Goal: Task Accomplishment & Management: Manage account settings

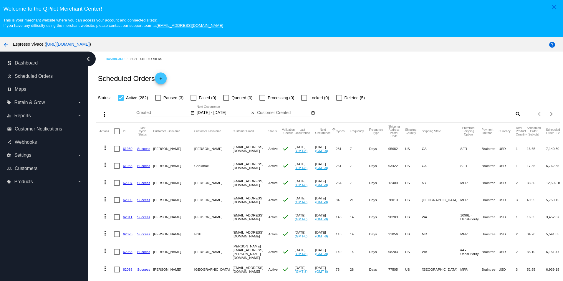
select select "9"
select select "2025"
select select "10"
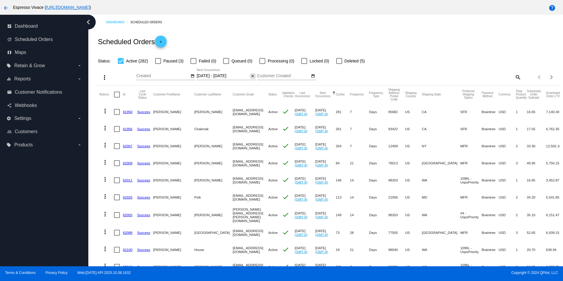
click at [251, 75] on mat-icon "close" at bounding box center [253, 76] width 4 height 5
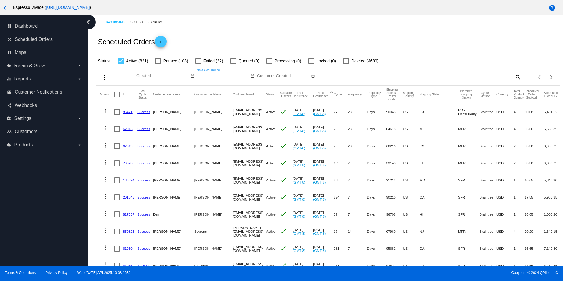
click at [252, 76] on mat-icon "date_range" at bounding box center [253, 76] width 4 height 5
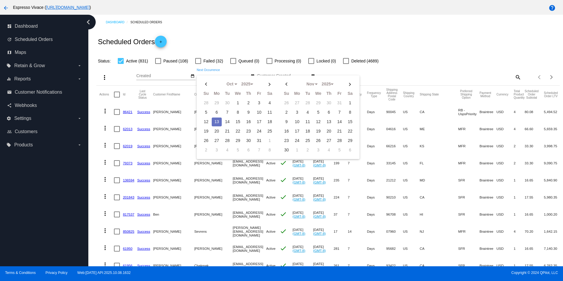
click at [216, 120] on td "13" at bounding box center [217, 122] width 10 height 9
click at [206, 130] on td "19" at bounding box center [206, 131] width 10 height 9
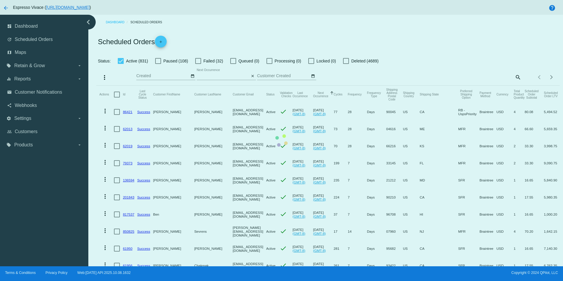
type input "[DATE] - [DATE]"
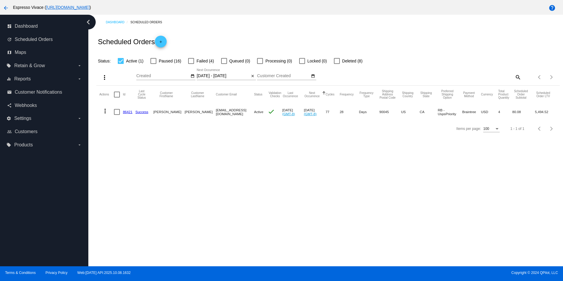
click at [127, 113] on link "86421" at bounding box center [127, 112] width 9 height 4
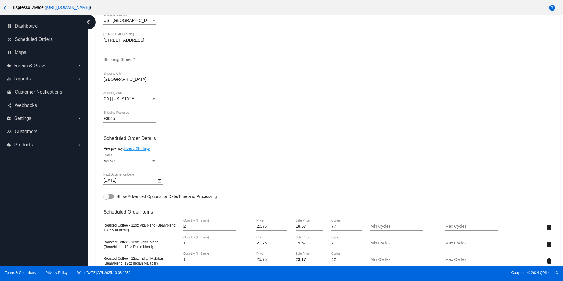
scroll to position [295, 0]
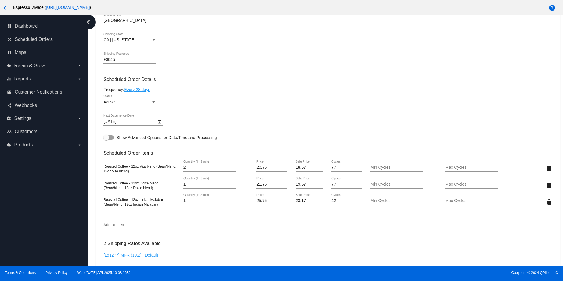
click at [161, 125] on icon "Open calendar" at bounding box center [160, 121] width 4 height 7
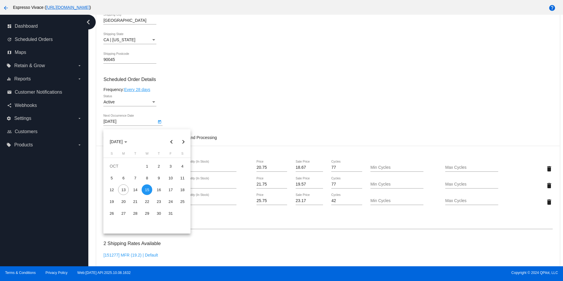
click at [169, 142] on button "Previous month" at bounding box center [172, 142] width 12 height 12
click at [184, 141] on button "Next month" at bounding box center [183, 142] width 12 height 12
click at [134, 200] on div "21" at bounding box center [135, 201] width 11 height 11
type input "[DATE]"
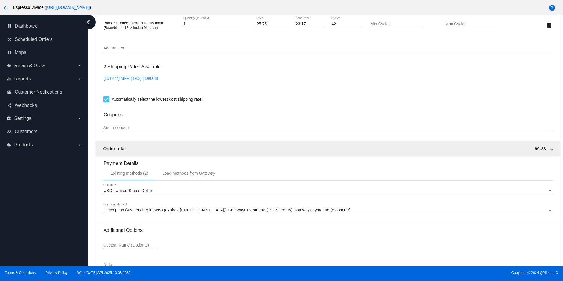
scroll to position [515, 0]
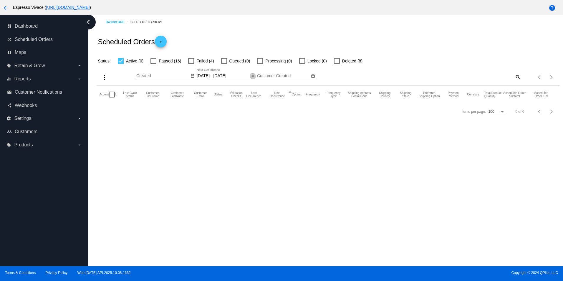
click at [253, 76] on mat-icon "close" at bounding box center [253, 76] width 4 height 5
